Goal: Task Accomplishment & Management: Use online tool/utility

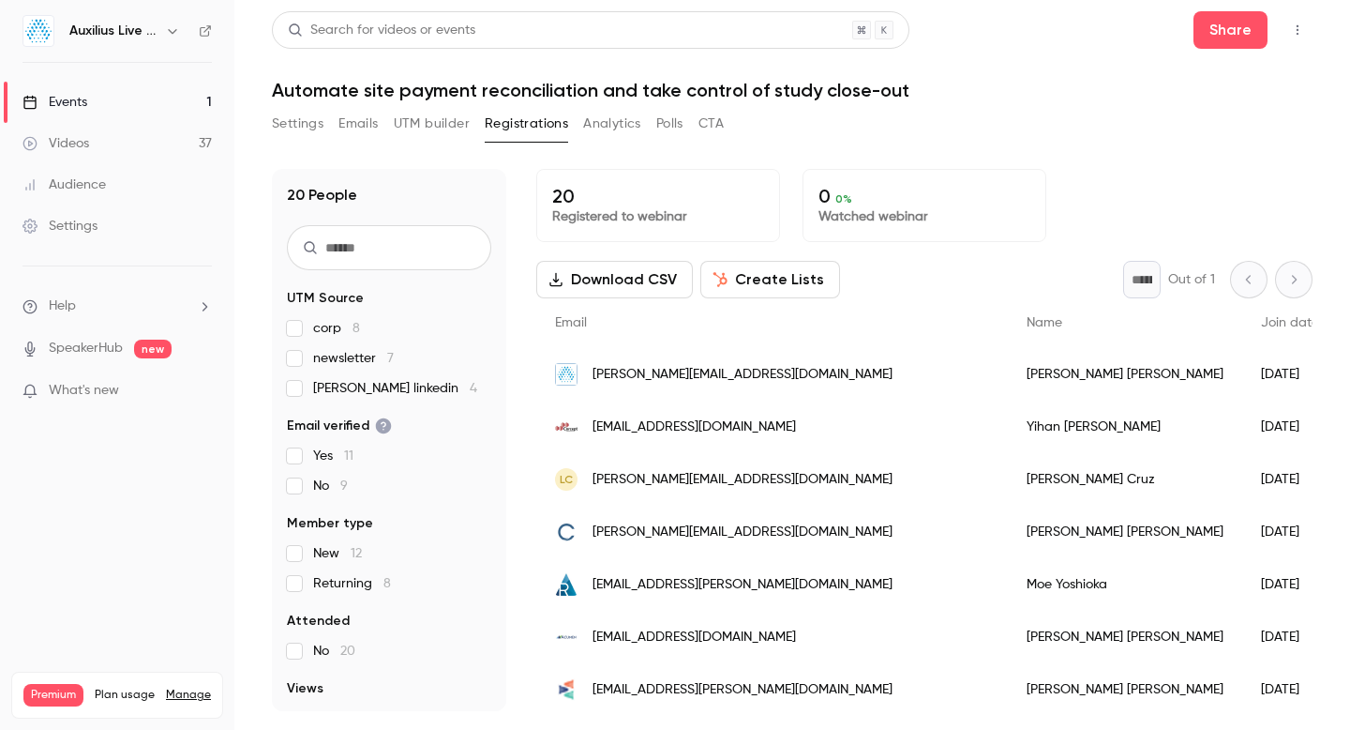
click at [1031, 100] on h1 "Automate site payment reconciliation and take control of study close-out" at bounding box center [792, 90] width 1041 height 23
click at [1297, 30] on icon "button" at bounding box center [1298, 30] width 2 height 10
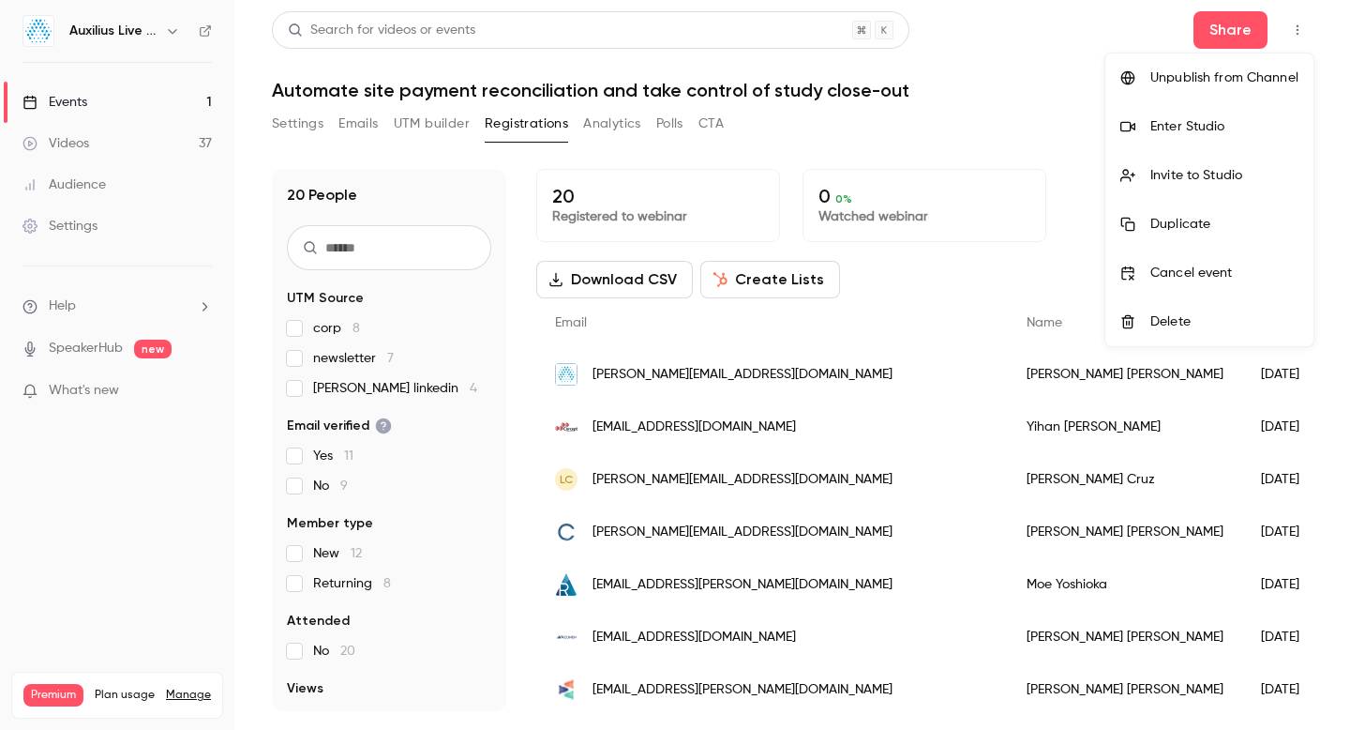
click at [1297, 30] on div at bounding box center [675, 365] width 1350 height 730
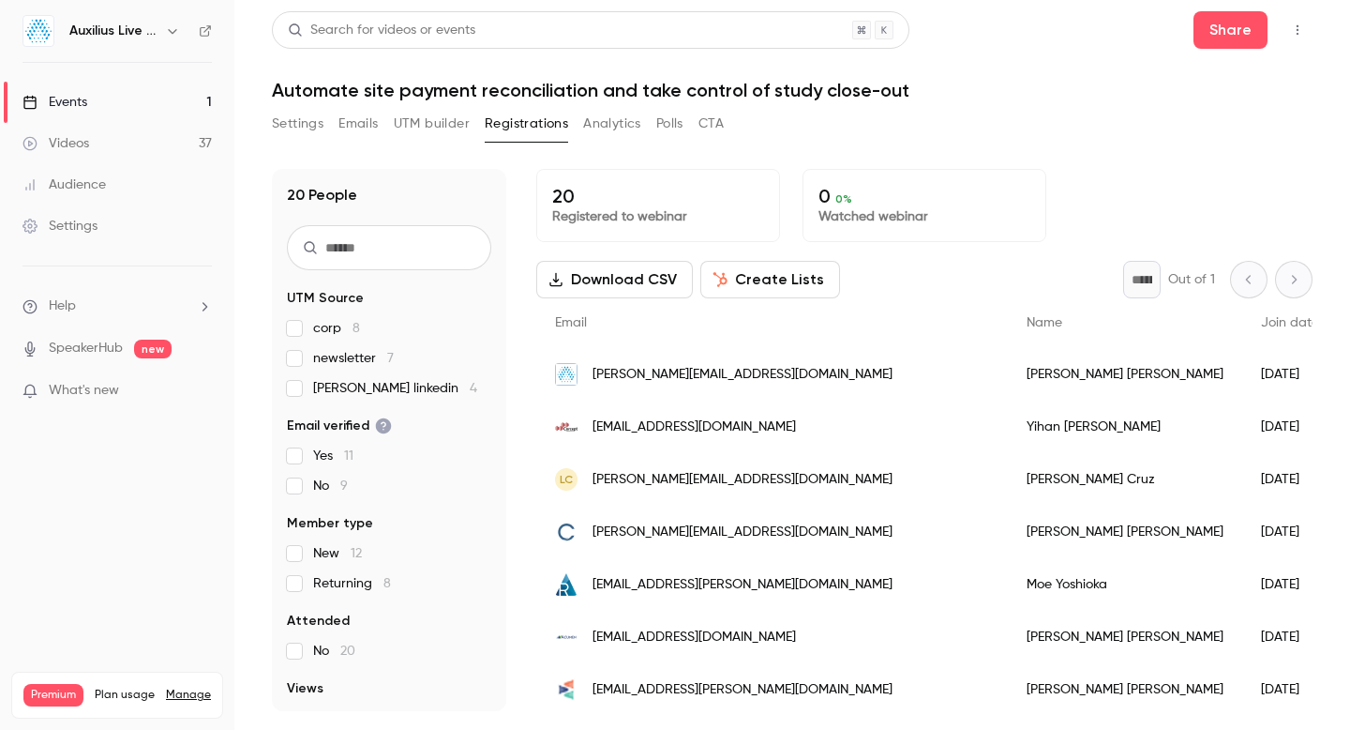
click at [778, 280] on button "Create Lists" at bounding box center [770, 280] width 140 height 38
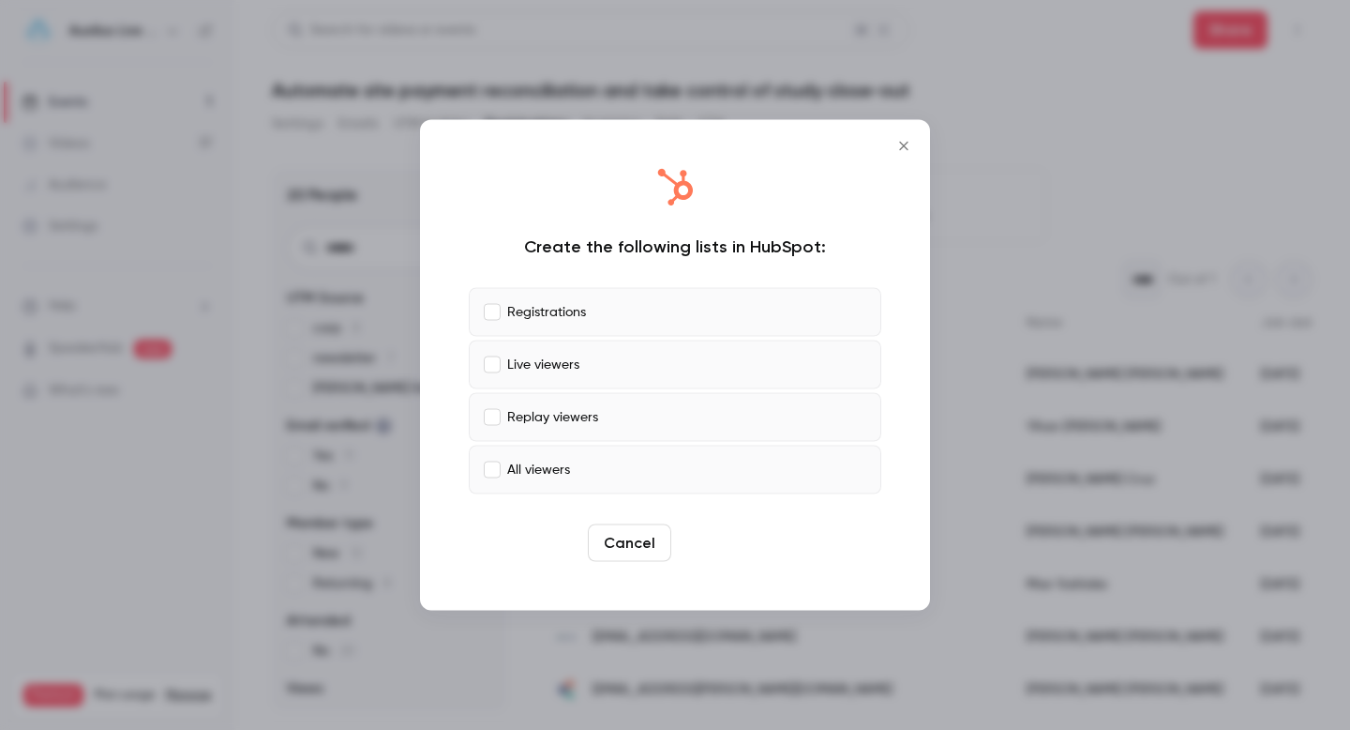
click at [725, 548] on button "Create" at bounding box center [721, 543] width 84 height 38
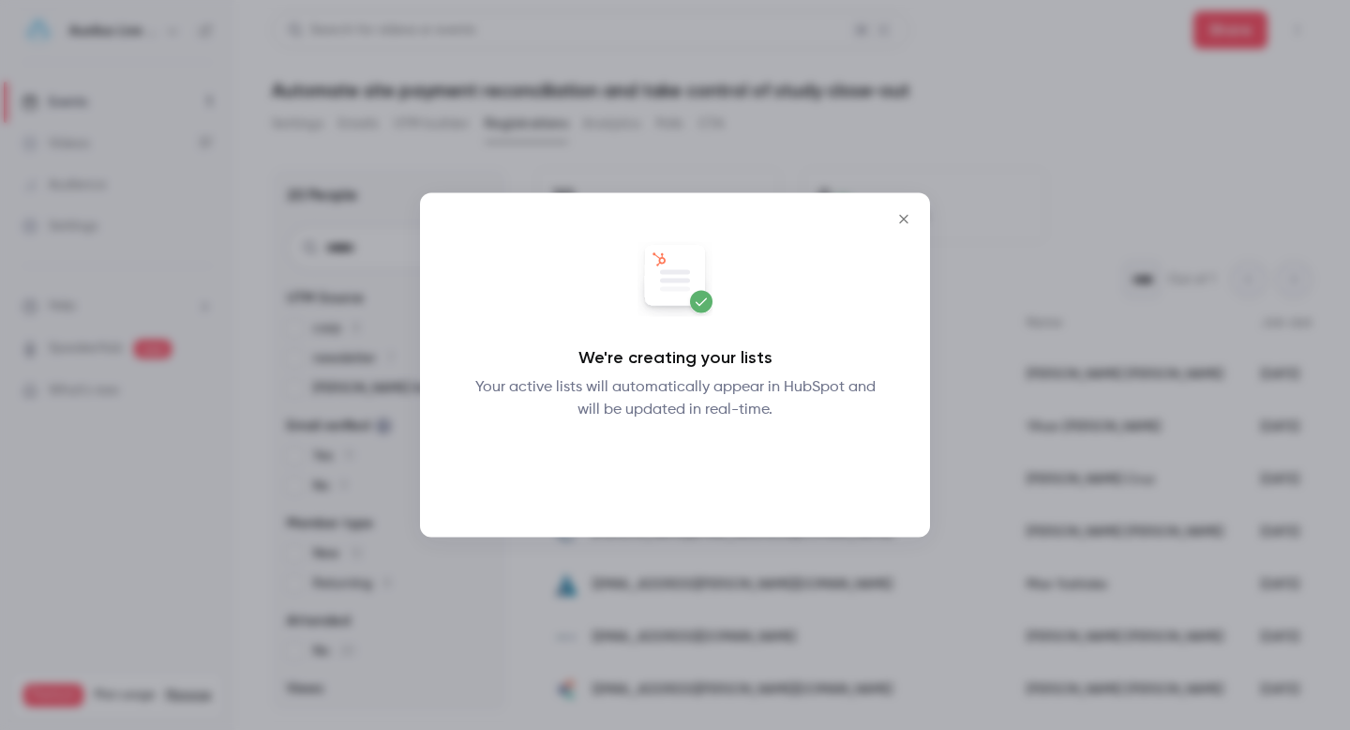
click at [662, 472] on button "Okay" at bounding box center [675, 470] width 68 height 38
